Goal: Transaction & Acquisition: Purchase product/service

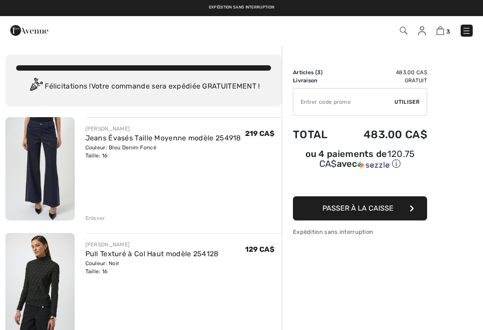
click at [469, 27] on img at bounding box center [466, 30] width 9 height 9
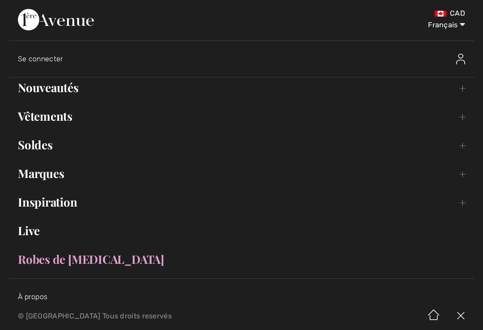
click at [65, 119] on link "Vêtements Toggle submenu" at bounding box center [242, 117] width 466 height 20
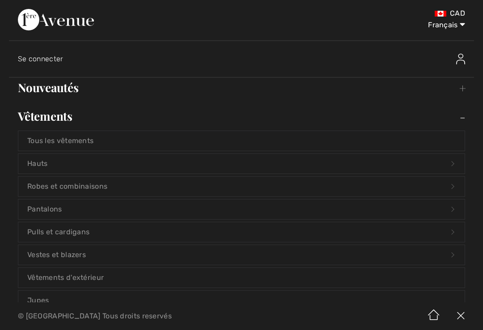
click at [84, 250] on link "Vestes et blazers Open submenu" at bounding box center [241, 255] width 447 height 20
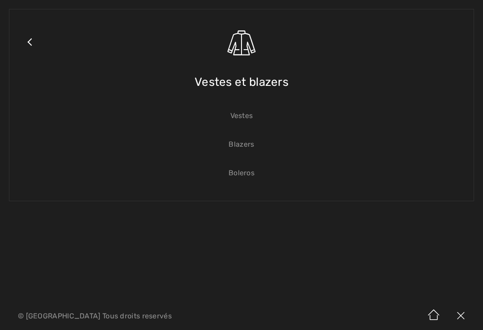
click at [249, 113] on link "Vestes" at bounding box center [241, 116] width 447 height 20
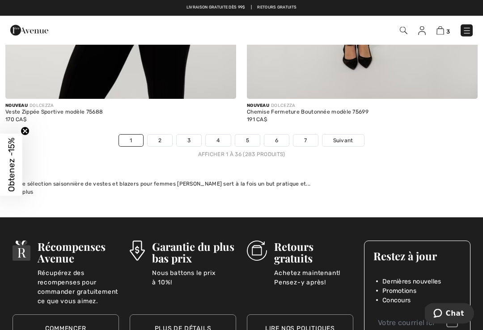
scroll to position [7099, 0]
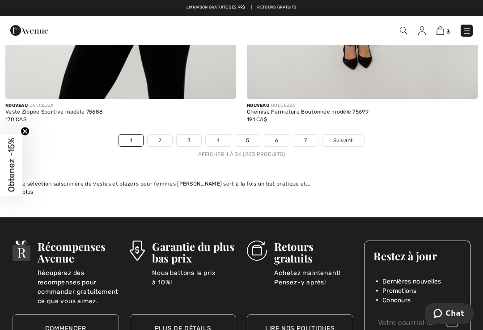
click at [161, 136] on link "2" at bounding box center [160, 141] width 25 height 12
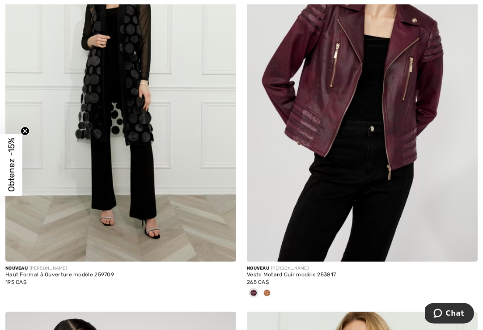
scroll to position [196, 0]
click at [395, 127] on img at bounding box center [362, 88] width 231 height 346
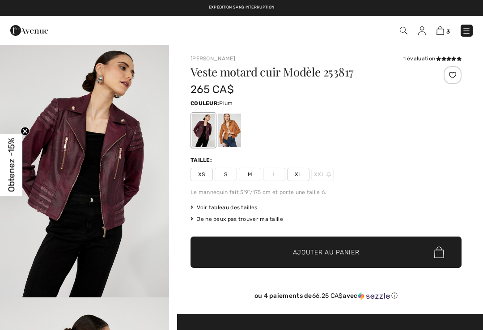
checkbox input "true"
click at [299, 171] on span "XL" at bounding box center [298, 174] width 22 height 13
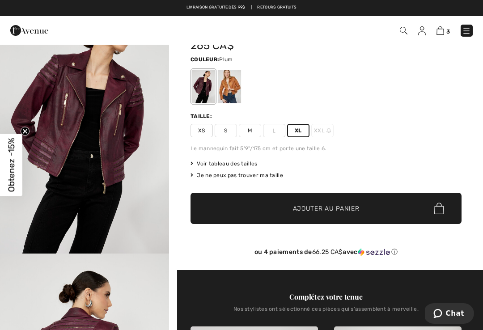
scroll to position [42, 0]
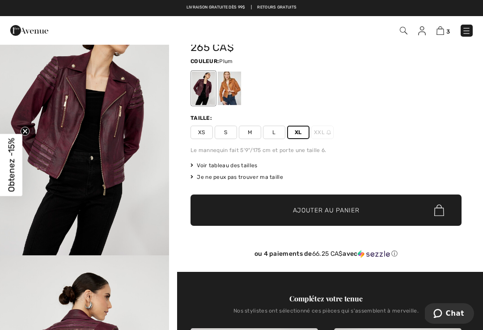
click at [343, 205] on span "✔ Ajouté au panier Ajouter au panier" at bounding box center [326, 210] width 271 height 31
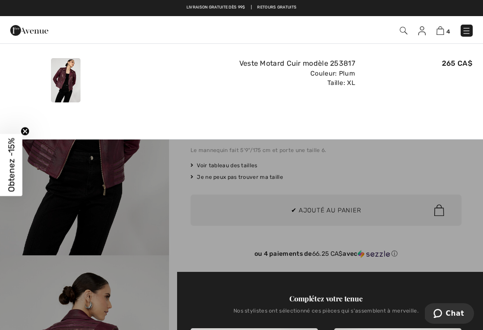
scroll to position [0, 0]
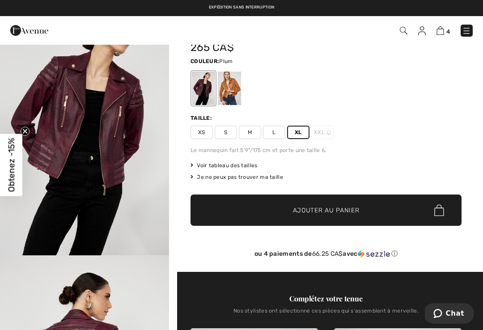
click at [444, 30] on img at bounding box center [441, 30] width 8 height 9
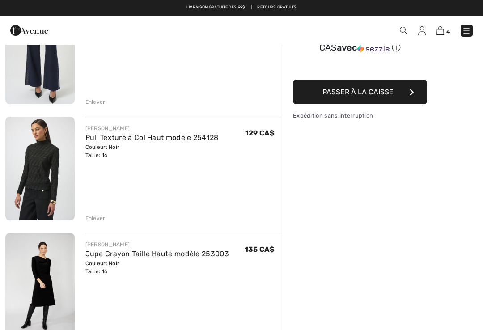
scroll to position [117, 0]
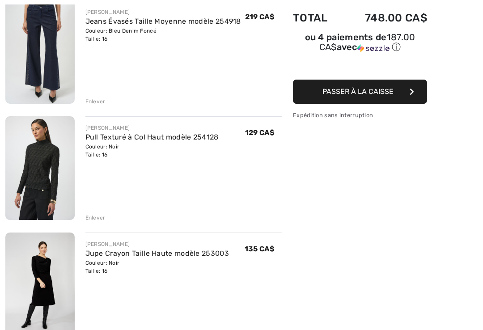
click at [366, 89] on button "Passer à la caisse" at bounding box center [360, 92] width 134 height 24
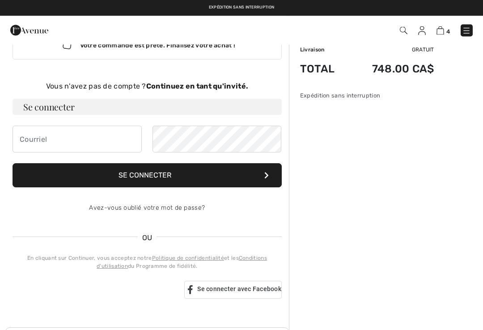
scroll to position [30, 0]
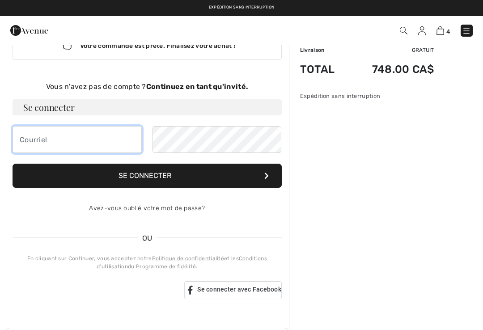
click at [35, 141] on input "email" at bounding box center [77, 139] width 129 height 27
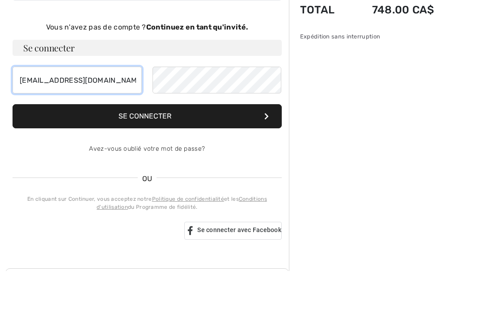
type input "[EMAIL_ADDRESS][DOMAIN_NAME]"
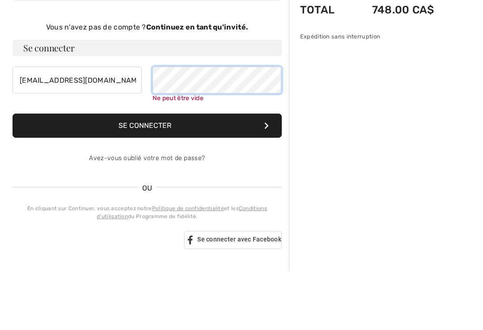
scroll to position [90, 0]
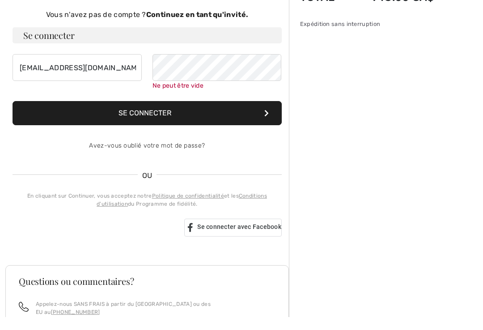
click at [163, 119] on form "Se connecter carmenlacasse@yahoo.ca Ne peut être vide Se connecter Avez-vous ou…" at bounding box center [147, 106] width 269 height 132
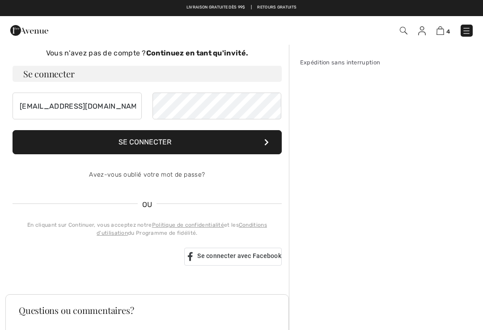
scroll to position [63, 0]
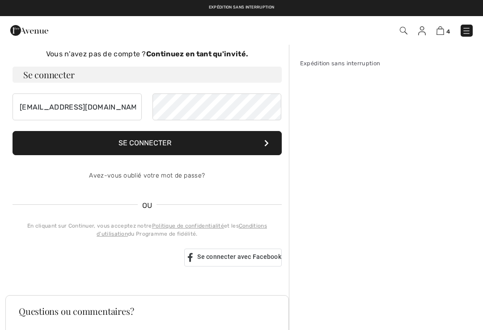
click at [151, 139] on button "Se connecter" at bounding box center [147, 143] width 269 height 24
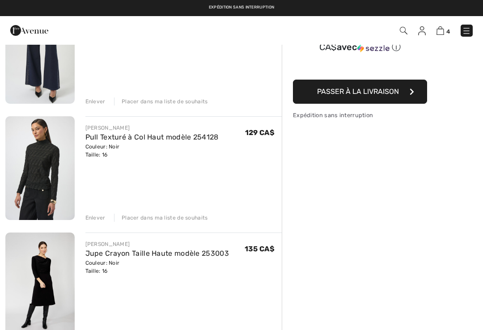
click at [168, 96] on div "Enlever Placer dans ma liste de souhaits" at bounding box center [183, 101] width 197 height 10
click at [168, 104] on div "Placer dans ma liste de souhaits" at bounding box center [161, 102] width 94 height 8
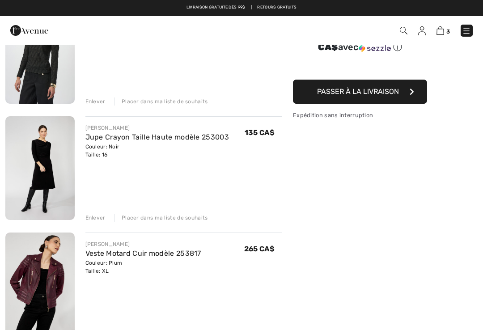
click at [171, 214] on div "Placer dans ma liste de souhaits" at bounding box center [161, 218] width 94 height 8
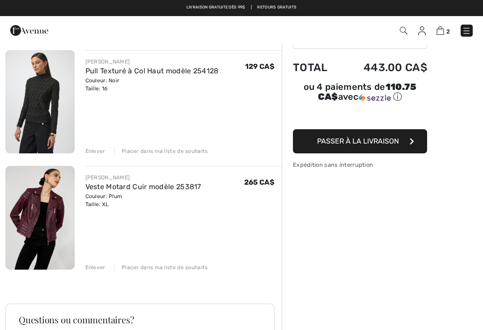
scroll to position [67, 0]
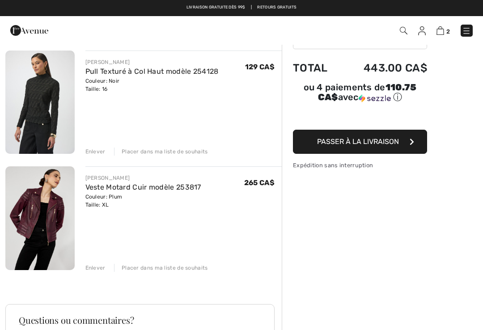
click at [366, 142] on span "Passer à la livraison" at bounding box center [358, 141] width 82 height 9
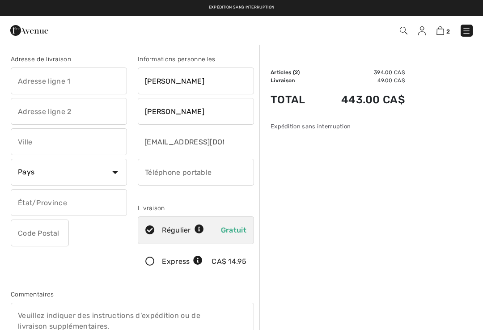
click at [43, 79] on input "text" at bounding box center [69, 81] width 116 height 27
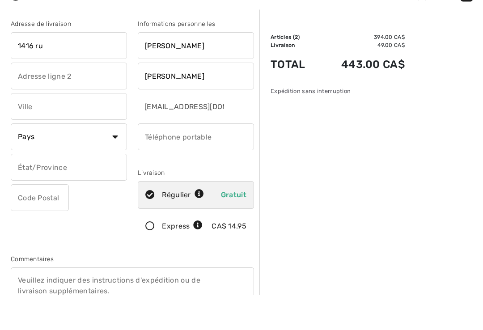
type input "1416 rue"
type input "[STREET_ADDRESS]"
type input "Lévis"
select select "CA"
type input "G7A0W3"
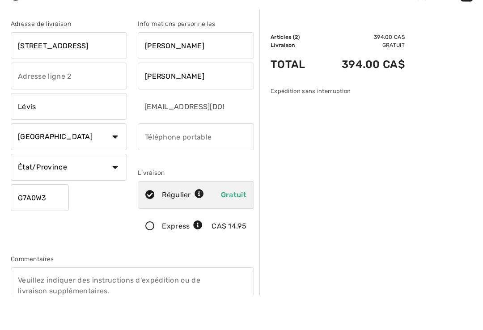
click at [160, 159] on input "phone" at bounding box center [196, 172] width 116 height 27
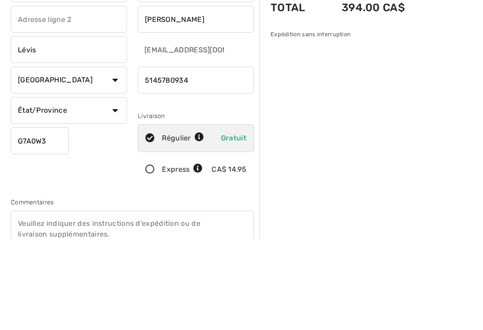
type input "5145780934"
click at [121, 189] on select "État/Province Alberta Colombie-Britannique Ile-du-Prince-Edward Manitoba Nouvea…" at bounding box center [69, 202] width 116 height 27
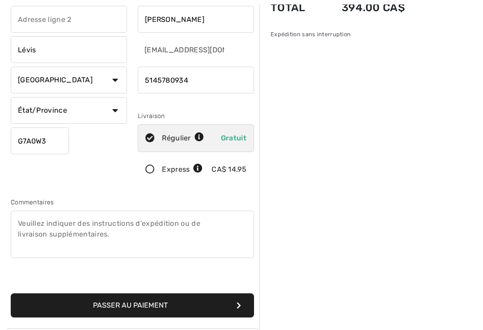
select select "QC"
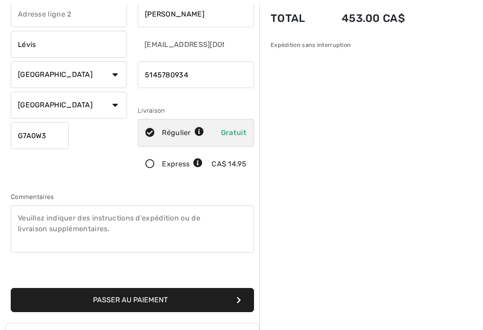
scroll to position [98, 0]
click at [136, 295] on button "Passer au paiement" at bounding box center [132, 300] width 243 height 24
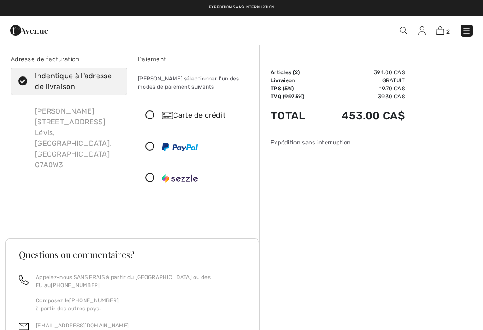
click at [155, 179] on icon at bounding box center [150, 178] width 24 height 9
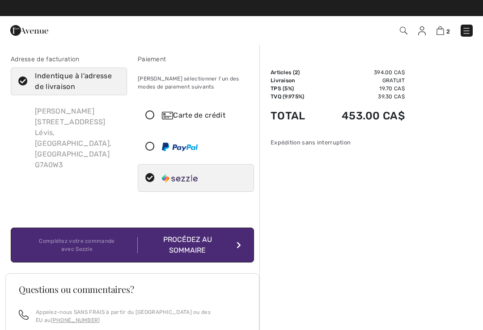
click at [229, 247] on div "Procédez au sommaire" at bounding box center [189, 245] width 103 height 21
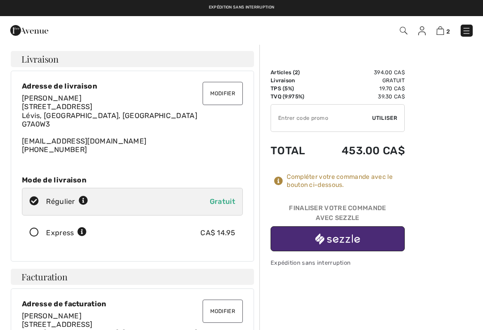
click at [384, 119] on span "Utiliser" at bounding box center [384, 118] width 25 height 8
click at [334, 242] on img "button" at bounding box center [338, 239] width 45 height 11
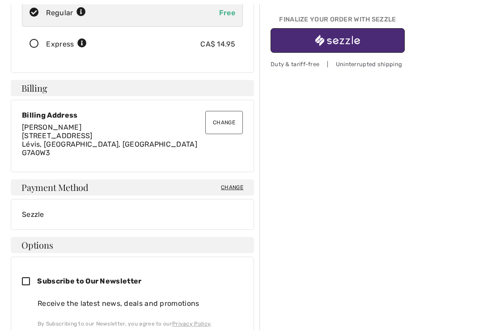
scroll to position [189, 0]
click at [238, 183] on span "Change" at bounding box center [232, 187] width 22 height 8
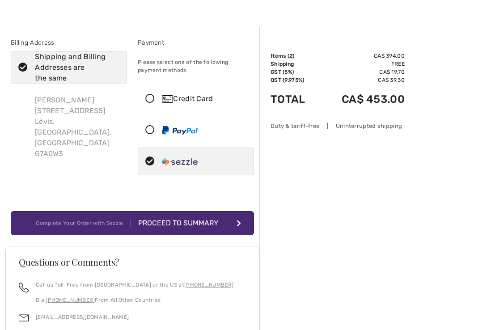
click at [153, 99] on icon at bounding box center [150, 98] width 24 height 9
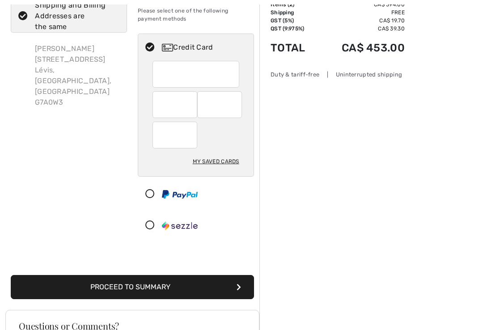
scroll to position [68, 0]
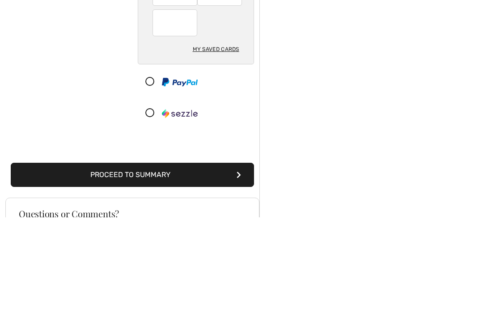
click at [322, 92] on div "Order Summary Details Items ( 2 ) CA$ 394.00 Promo code CA$ 0.00 Shipping Free …" at bounding box center [372, 249] width 224 height 547
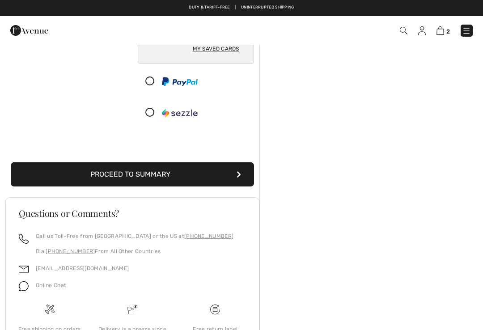
click at [226, 51] on div "My Saved Cards" at bounding box center [216, 48] width 47 height 15
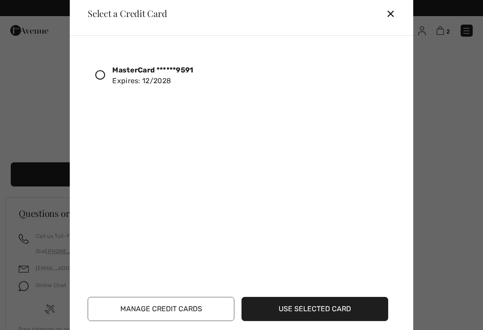
click at [182, 317] on button "Manage Credit Cards" at bounding box center [161, 309] width 147 height 24
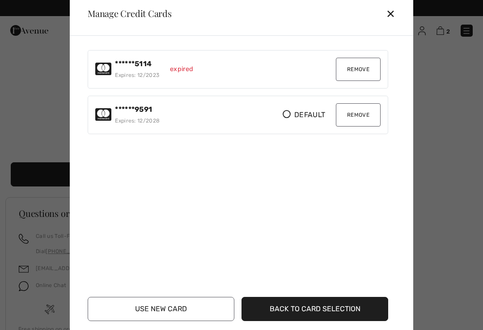
click at [362, 73] on button "Remove" at bounding box center [358, 69] width 45 height 23
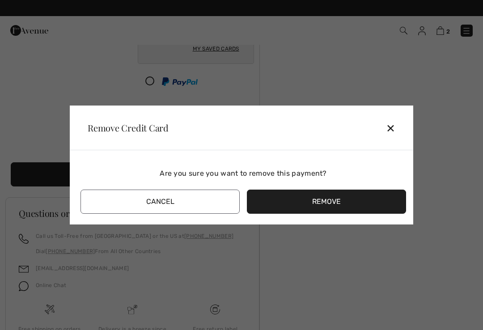
click at [319, 208] on button "Remove" at bounding box center [326, 202] width 159 height 24
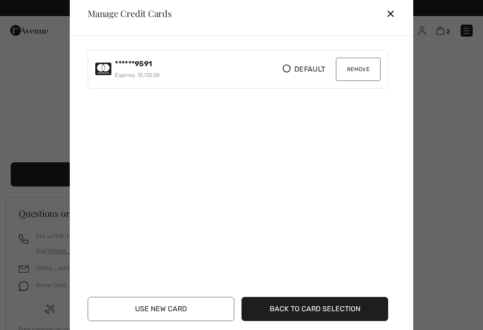
click at [361, 77] on button "Remove" at bounding box center [358, 69] width 45 height 23
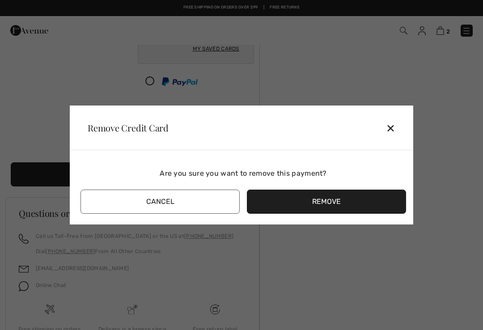
click at [319, 210] on button "Remove" at bounding box center [326, 202] width 159 height 24
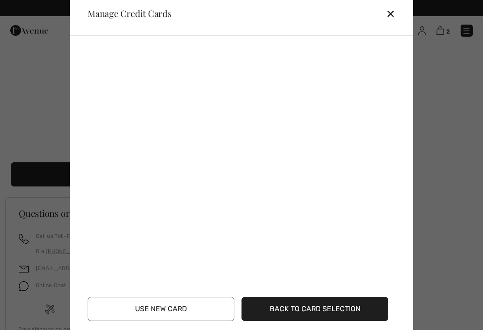
click at [167, 315] on button "Use New Card" at bounding box center [161, 309] width 147 height 24
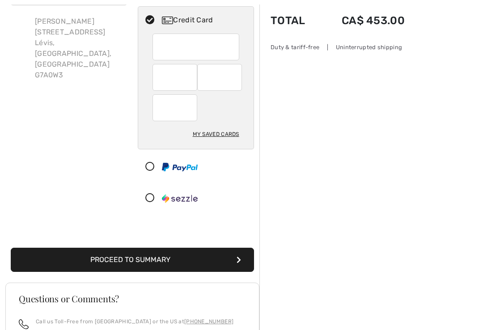
scroll to position [98, 0]
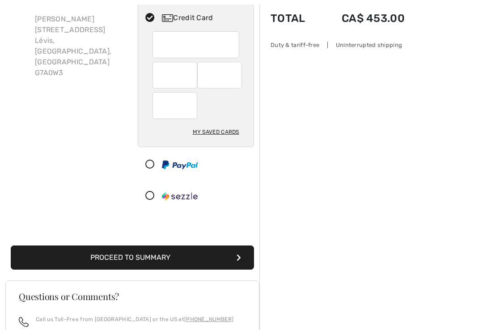
click at [141, 257] on button "Proceed to Summary" at bounding box center [132, 258] width 243 height 24
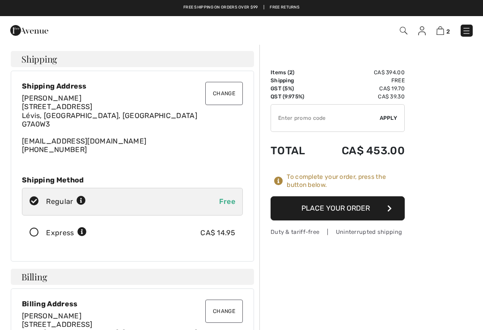
click at [341, 212] on button "Place Your Order" at bounding box center [338, 208] width 134 height 24
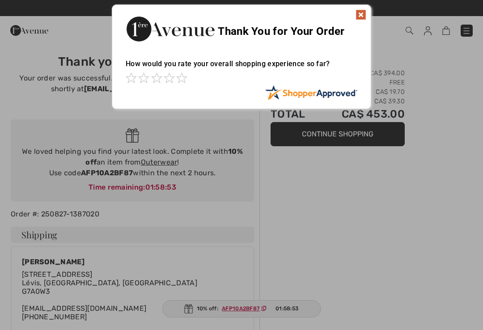
click at [174, 81] on span at bounding box center [169, 78] width 11 height 11
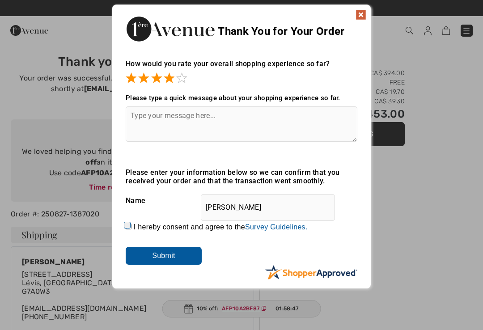
click at [166, 256] on input "Submit" at bounding box center [164, 256] width 76 height 18
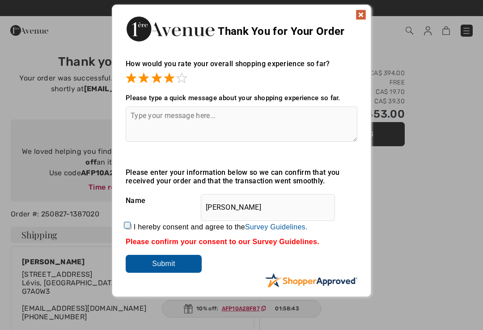
click at [132, 227] on input "I hereby consent and agree to the By submitting a review, you grant permission …" at bounding box center [129, 227] width 6 height 6
checkbox input "true"
click at [175, 266] on input "Submit" at bounding box center [164, 264] width 76 height 18
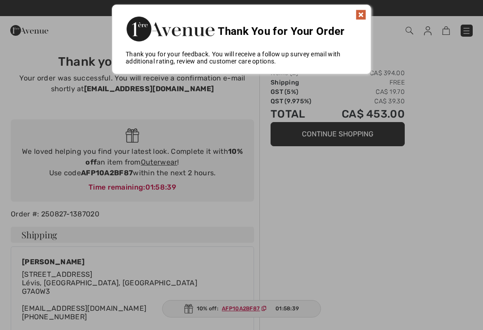
click at [359, 13] on img at bounding box center [361, 14] width 11 height 11
